Goal: Complete application form: Complete application form

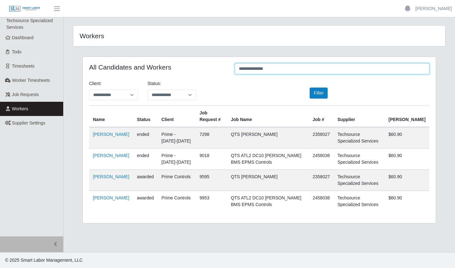
click at [394, 70] on input "**********" at bounding box center [332, 68] width 195 height 11
type input "*"
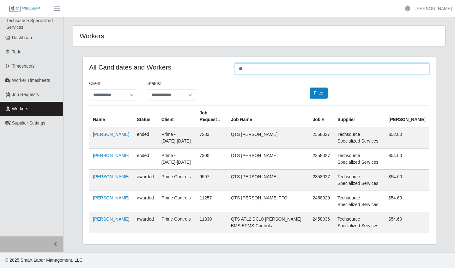
type input "*"
click at [348, 70] on input "*******" at bounding box center [332, 68] width 195 height 11
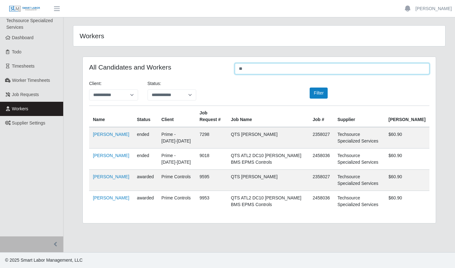
type input "*"
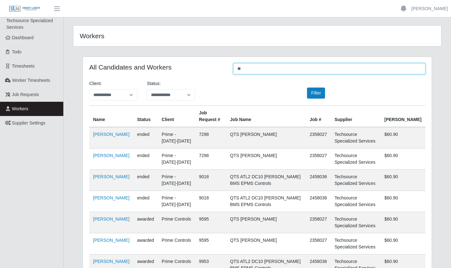
type input "*"
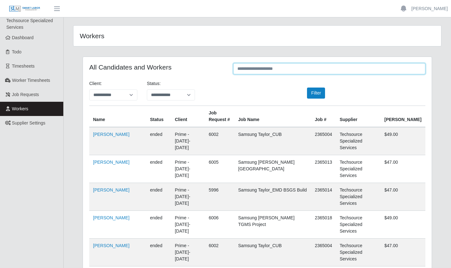
type input "*"
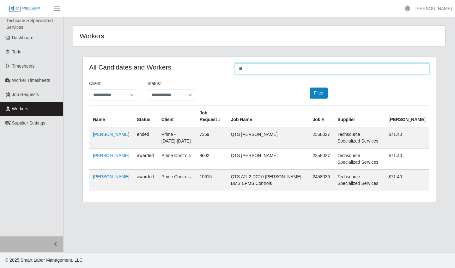
type input "*"
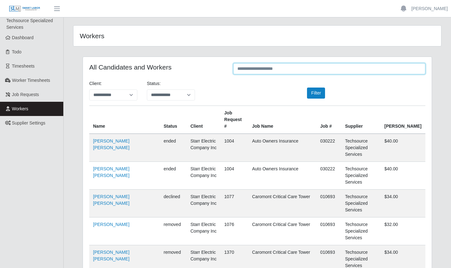
type input "*"
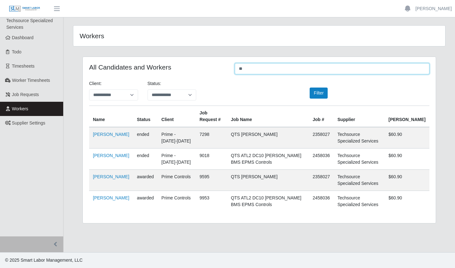
type input "*"
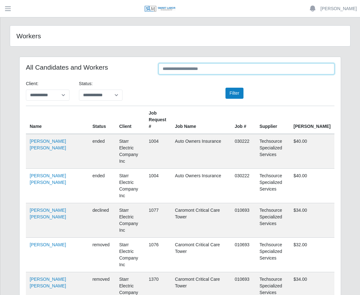
click at [205, 68] on input "text" at bounding box center [247, 68] width 176 height 11
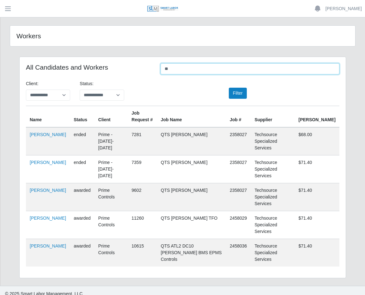
type input "*"
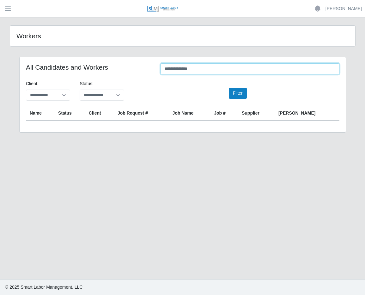
click at [276, 72] on input "**********" at bounding box center [250, 68] width 179 height 11
click at [193, 68] on input "**********" at bounding box center [250, 68] width 179 height 11
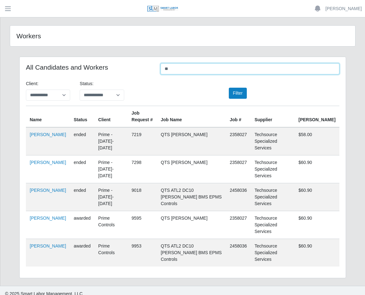
type input "*"
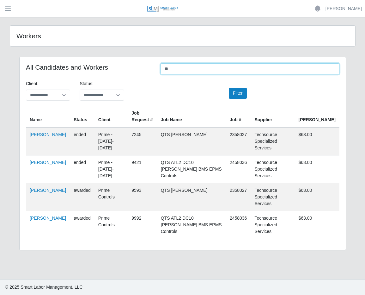
type input "*"
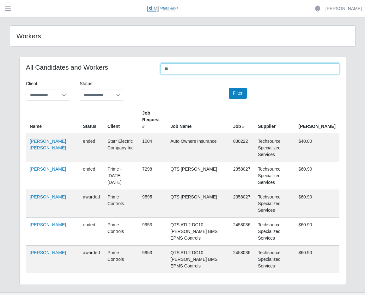
type input "*"
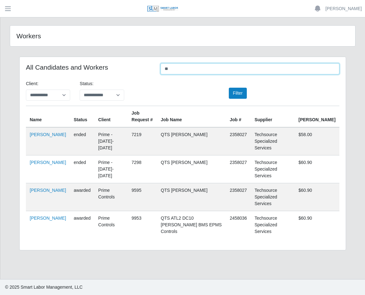
type input "*"
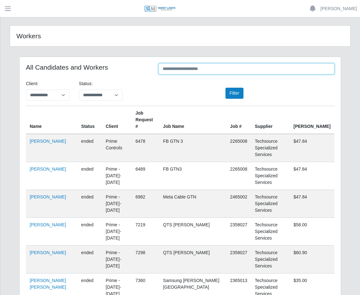
type input "*"
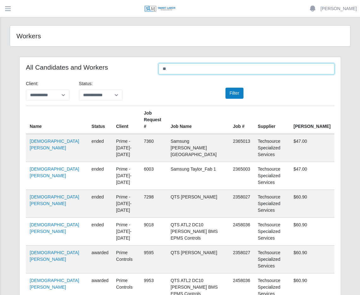
type input "*"
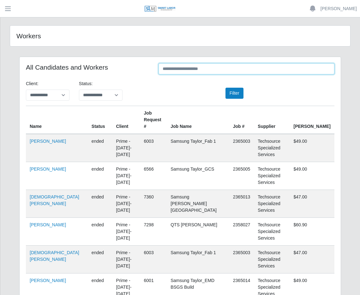
type input "*"
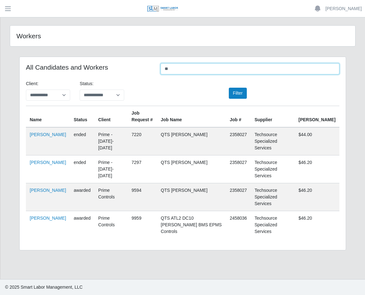
type input "*"
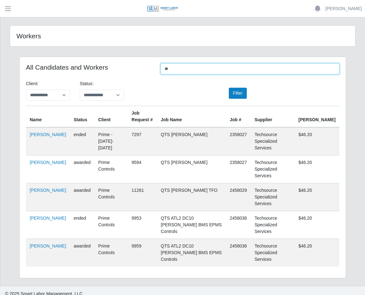
type input "*"
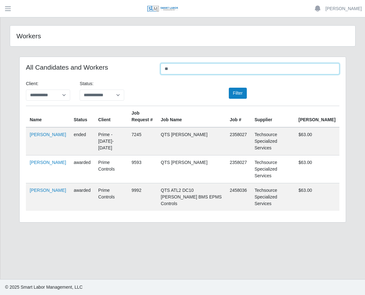
type input "*"
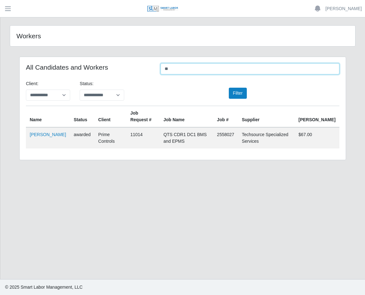
type input "*"
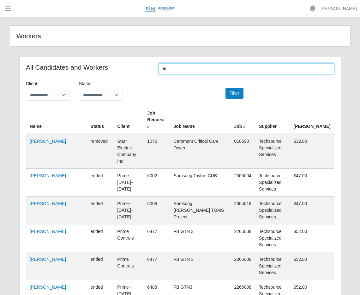
type input "*"
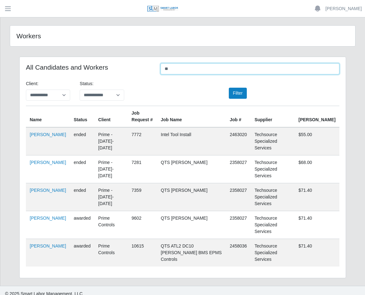
type input "*"
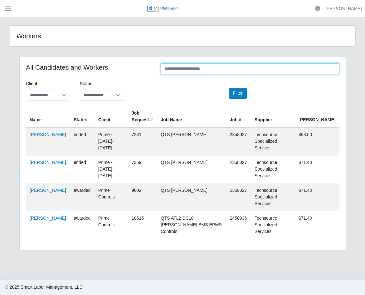
type input "*"
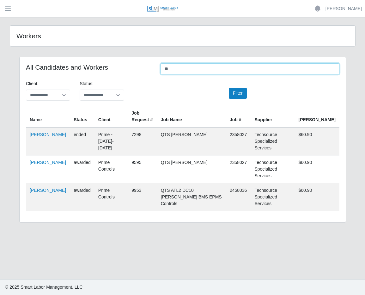
type input "*"
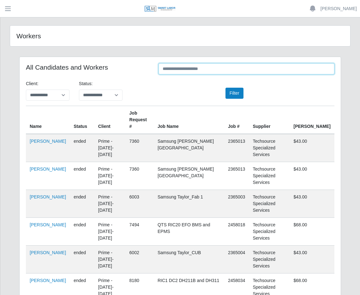
type input "*"
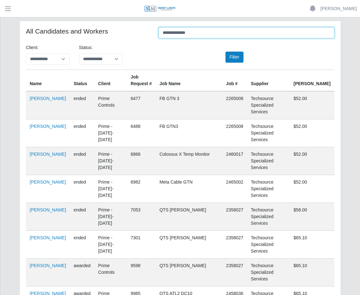
scroll to position [37, 0]
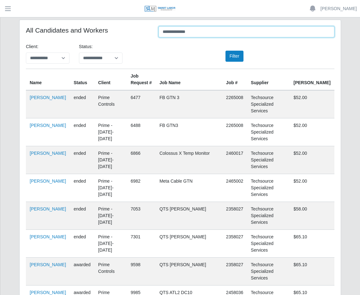
click at [201, 31] on input "**********" at bounding box center [247, 31] width 176 height 11
type input "*"
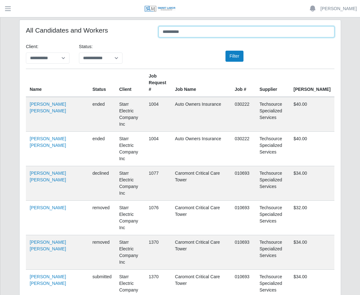
scroll to position [0, 0]
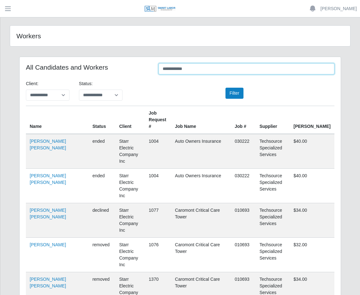
type input "**********"
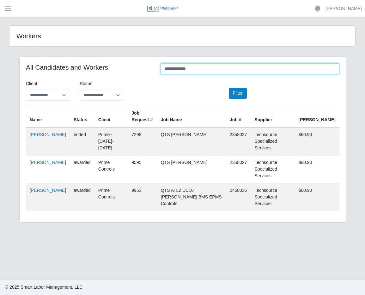
click at [200, 66] on input "**********" at bounding box center [250, 68] width 179 height 11
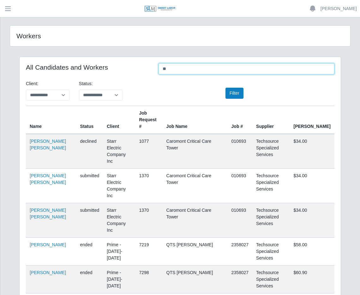
type input "*"
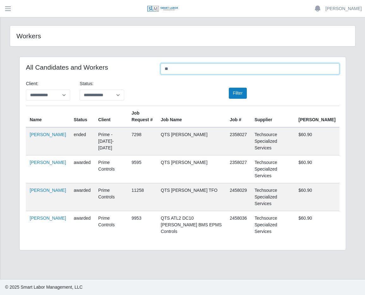
type input "*"
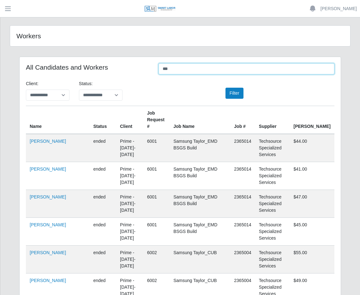
type input "****"
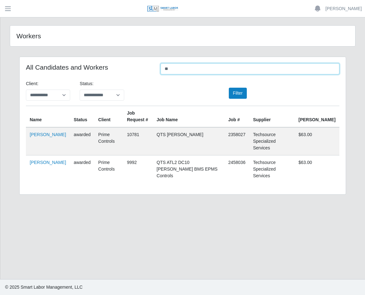
type input "*"
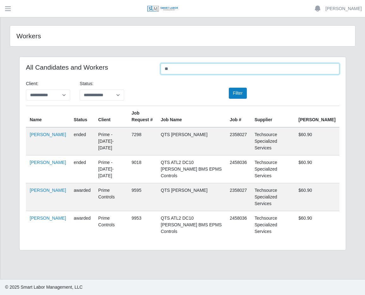
type input "*"
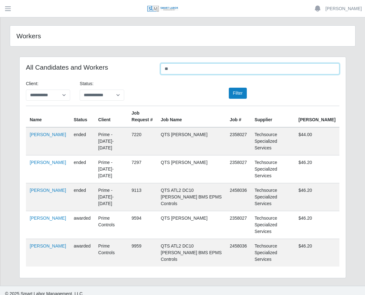
type input "*"
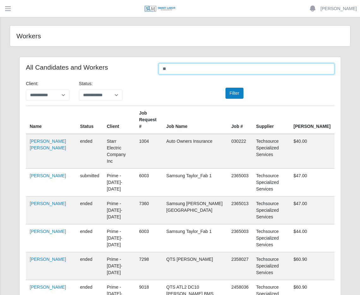
type input "*"
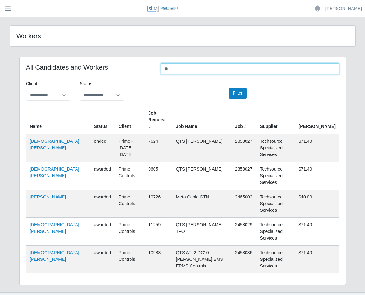
type input "*"
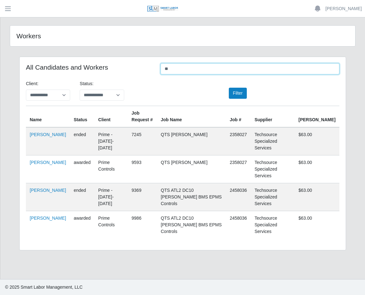
type input "*"
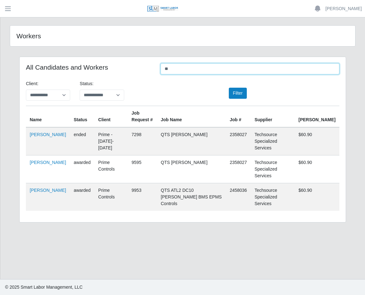
type input "*"
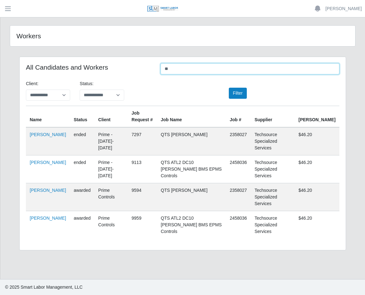
type input "*"
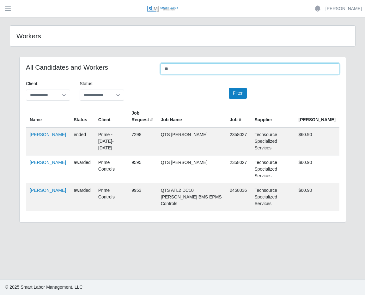
type input "*"
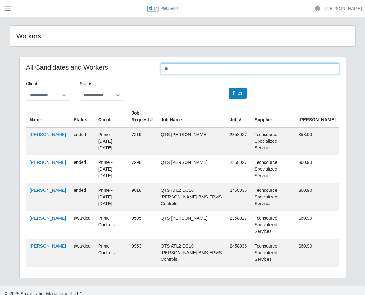
type input "*"
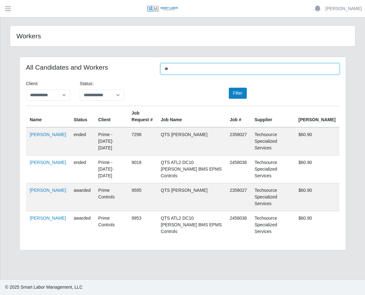
type input "*"
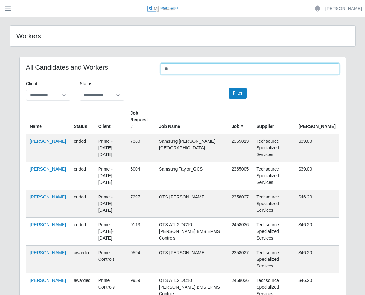
type input "*"
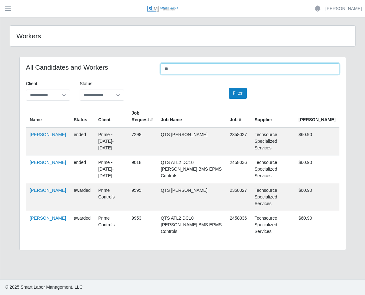
type input "*"
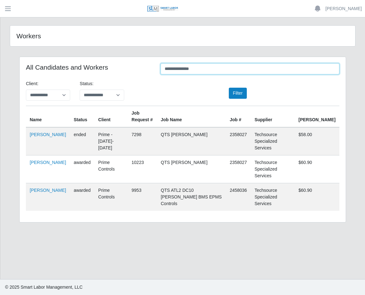
type input "**********"
